Goal: Navigation & Orientation: Find specific page/section

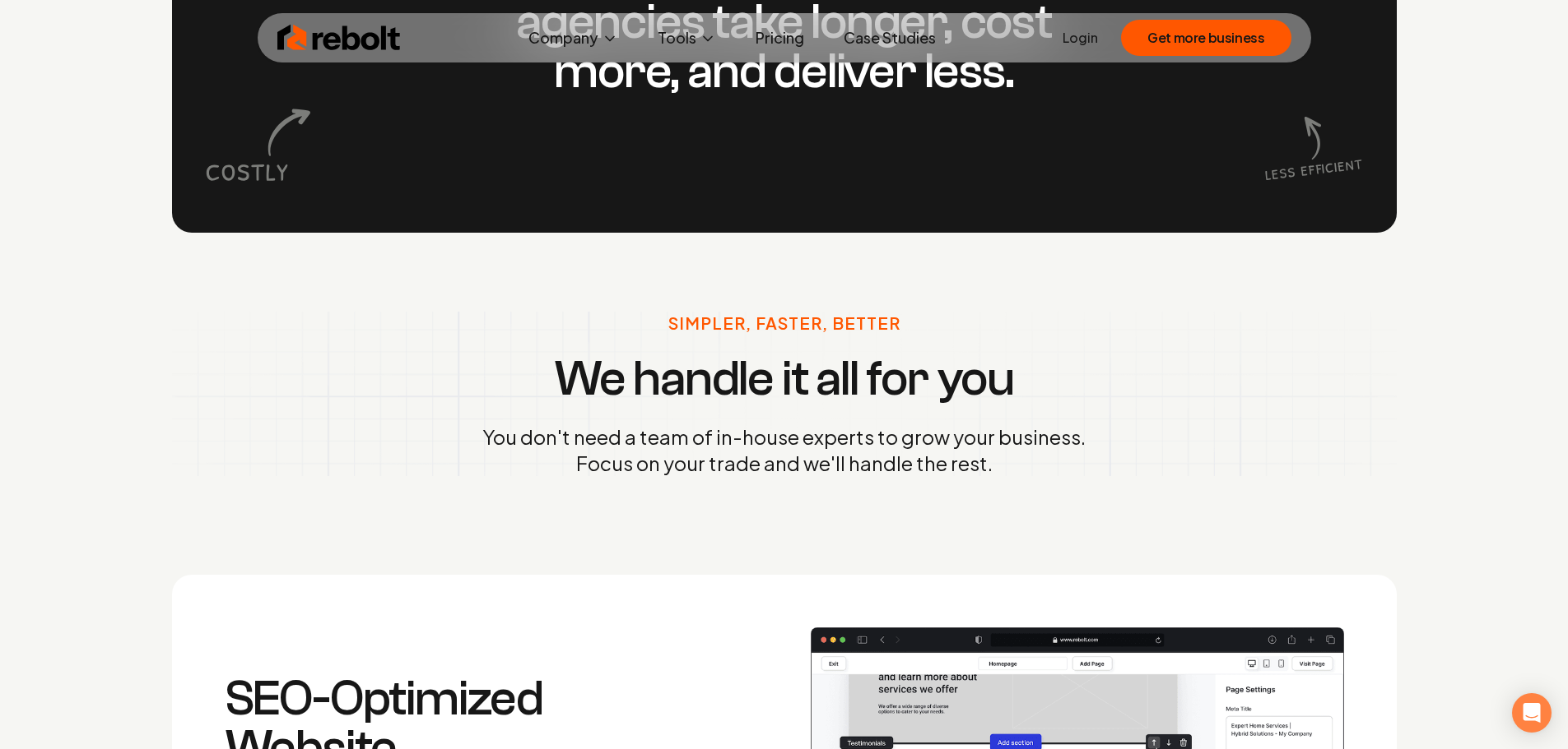
scroll to position [1645, 0]
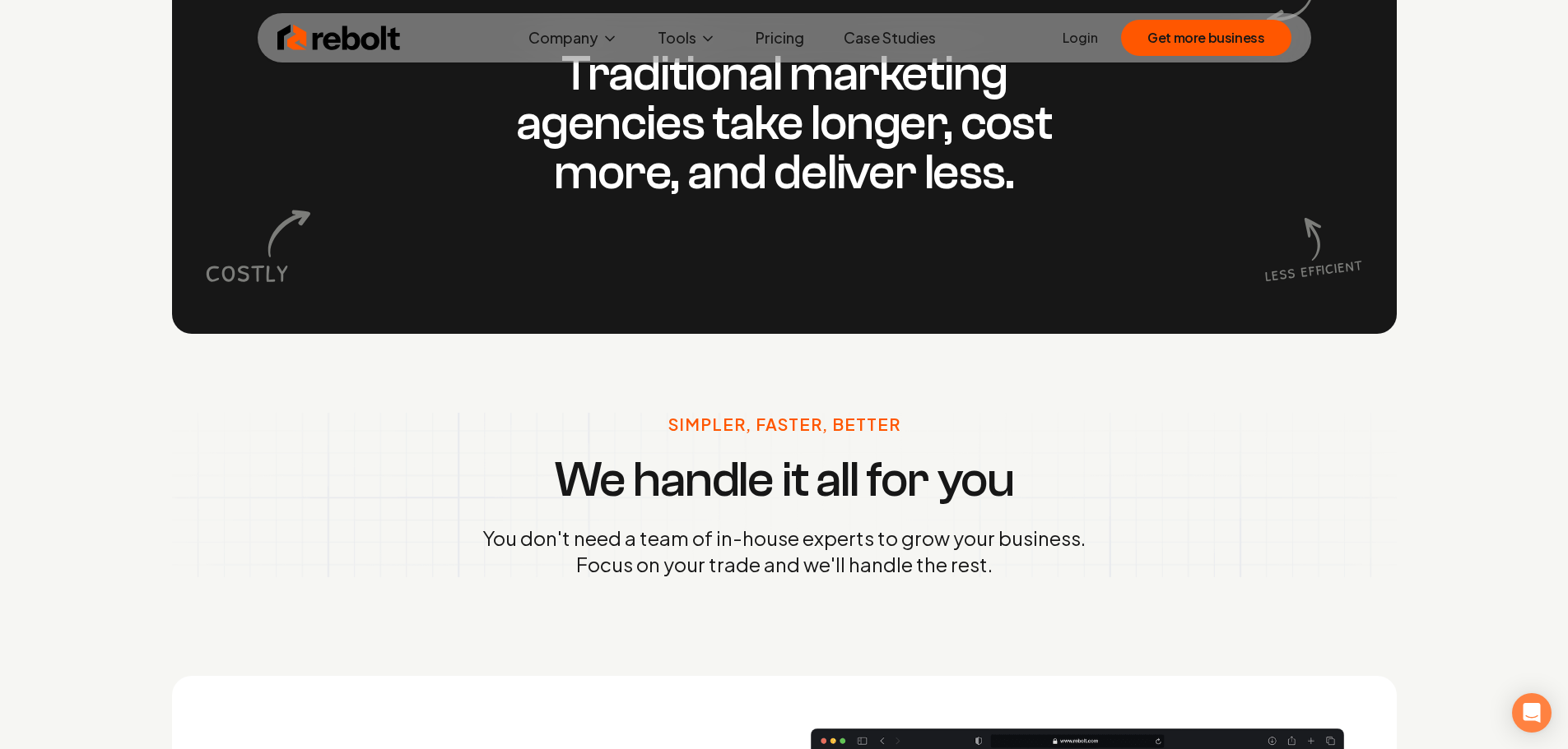
click at [791, 35] on link "Pricing" at bounding box center [780, 37] width 75 height 33
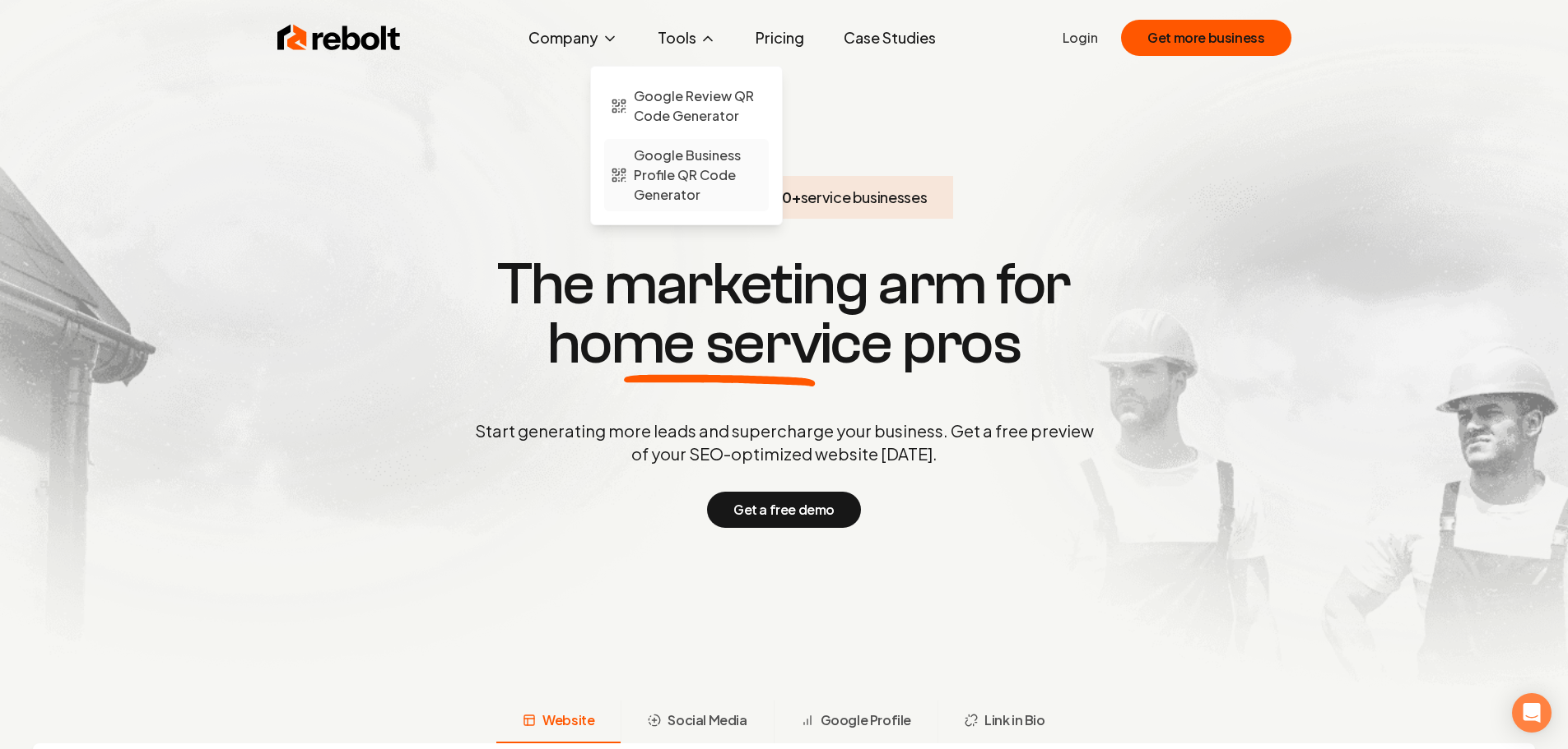
click at [681, 183] on span "Google Business Profile QR Code Generator" at bounding box center [698, 175] width 128 height 59
